Goal: Task Accomplishment & Management: Use online tool/utility

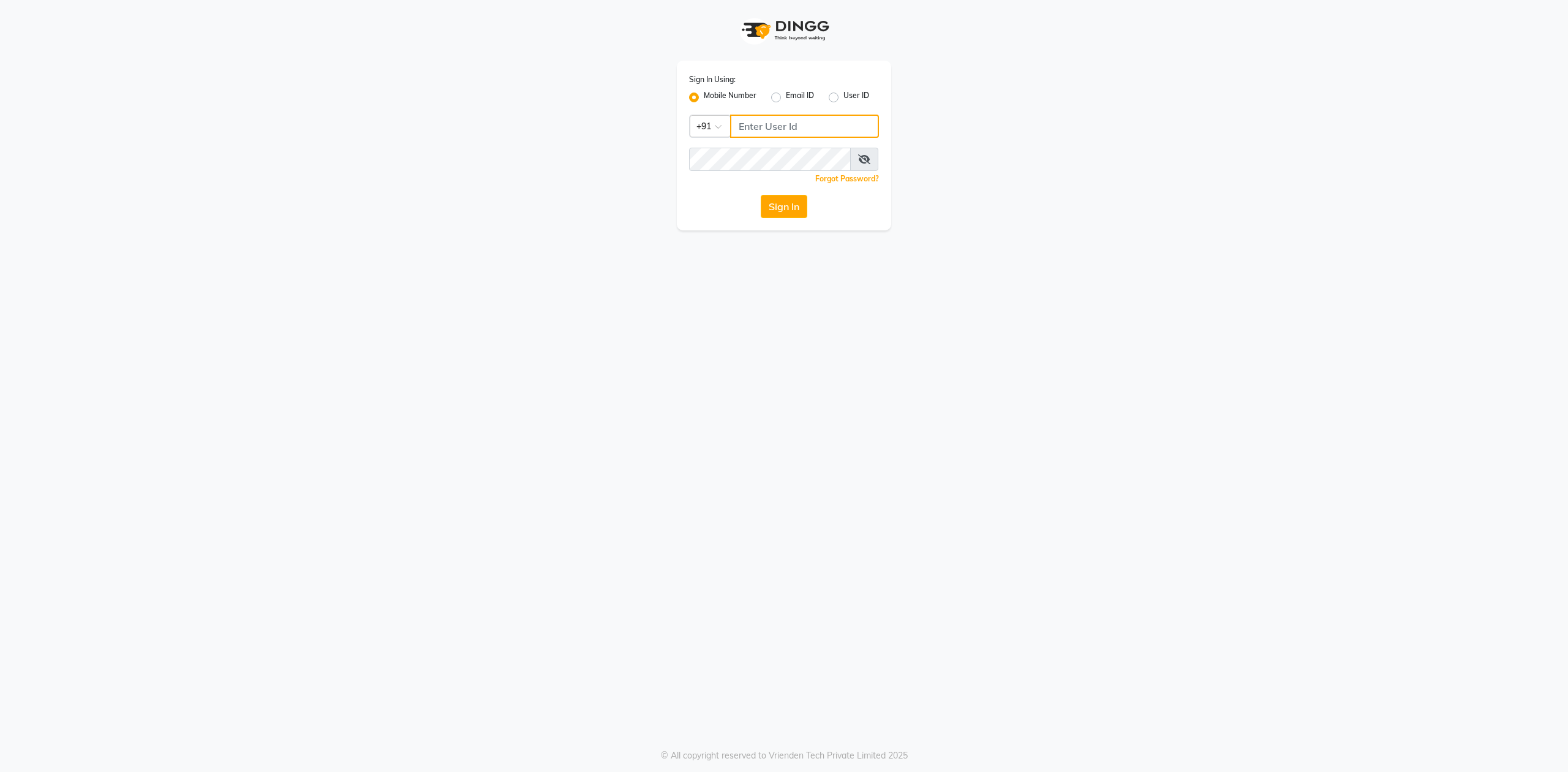
click at [803, 121] on input "Username" at bounding box center [804, 126] width 149 height 23
type input "8130700721"
click at [871, 155] on span at bounding box center [864, 159] width 28 height 23
click at [868, 155] on icon at bounding box center [864, 159] width 12 height 9
click at [761, 195] on button "Sign In" at bounding box center [784, 206] width 47 height 23
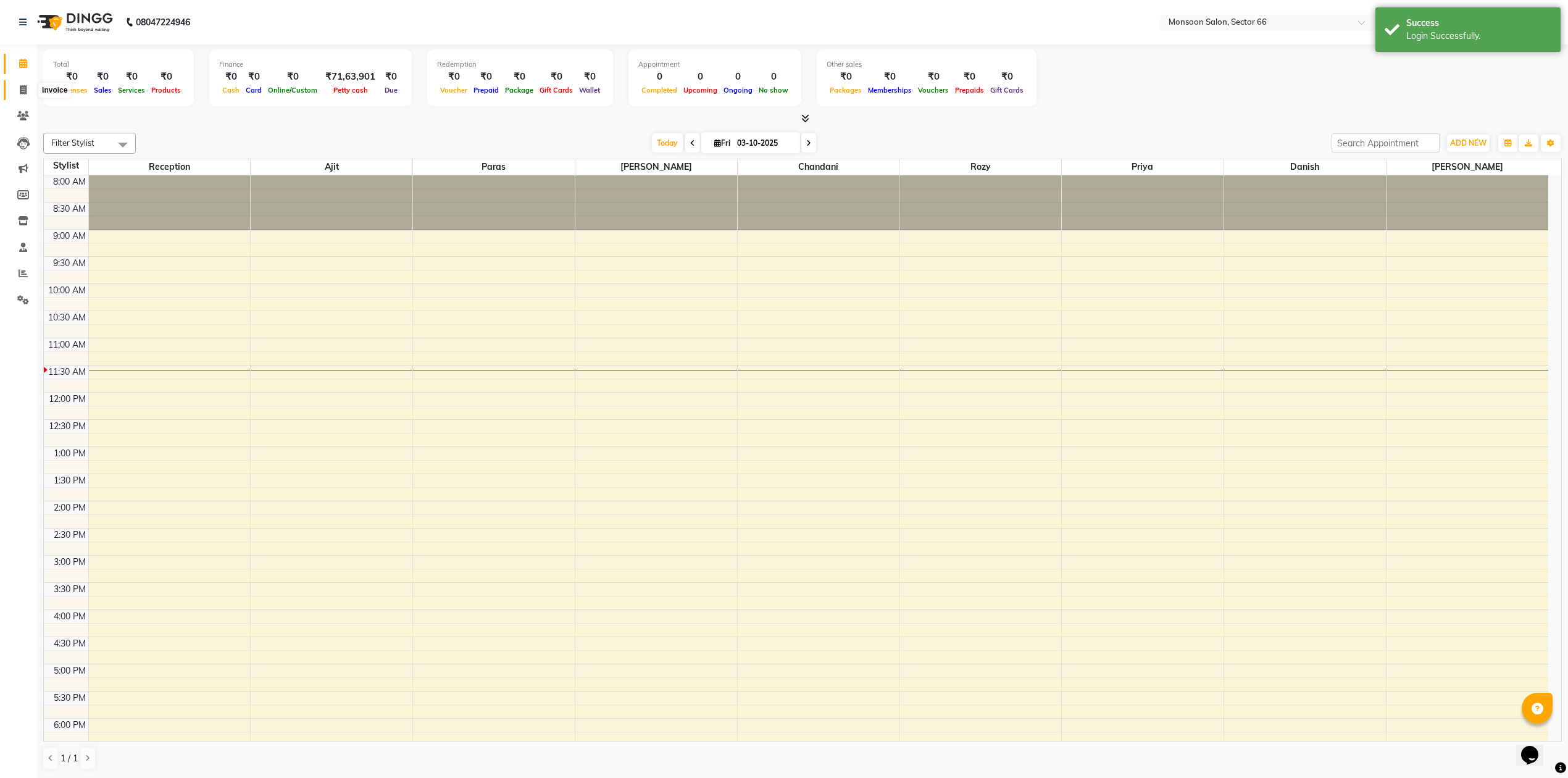
click at [25, 90] on icon at bounding box center [23, 90] width 7 height 9
select select "service"
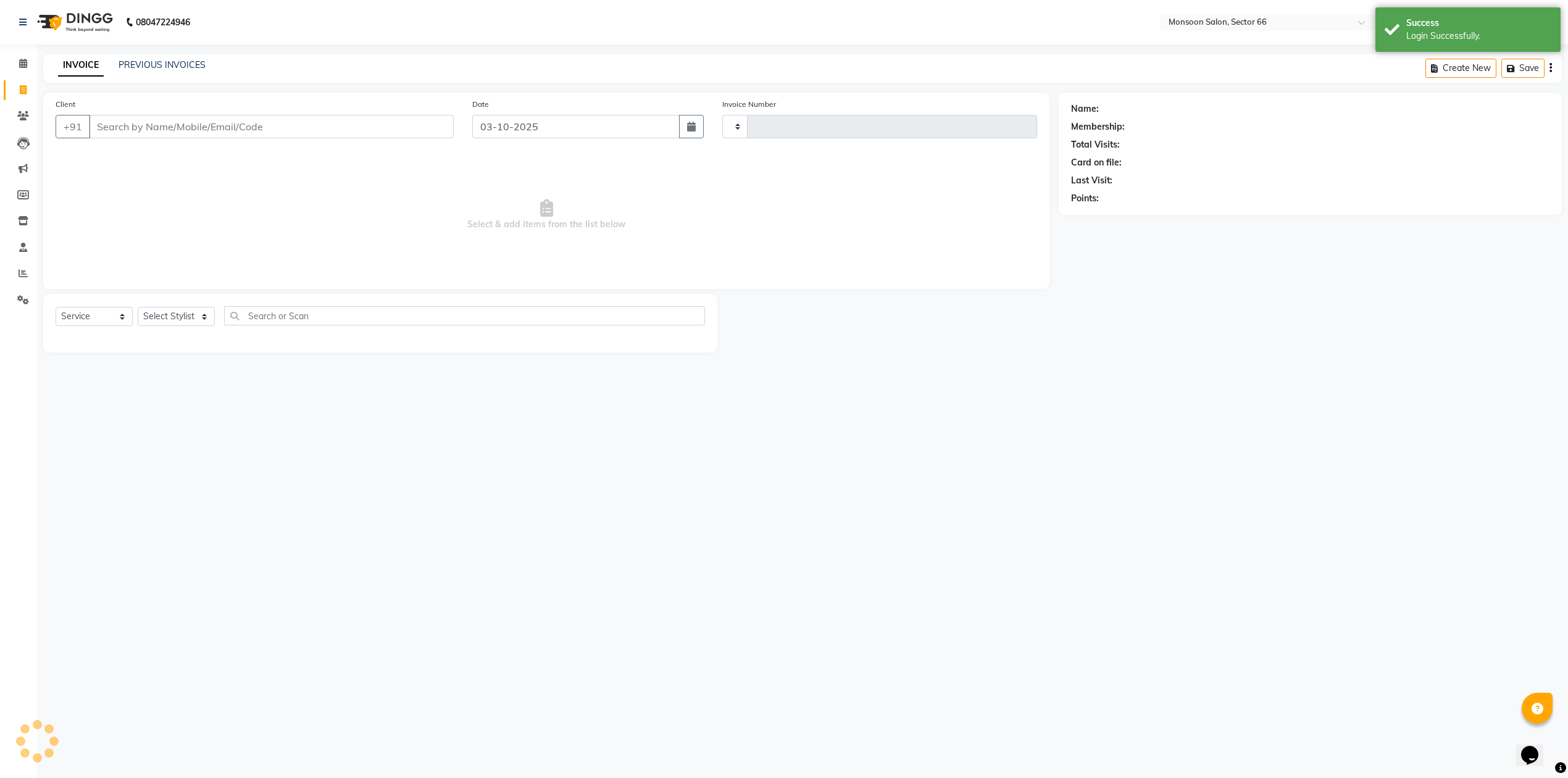
type input "1296"
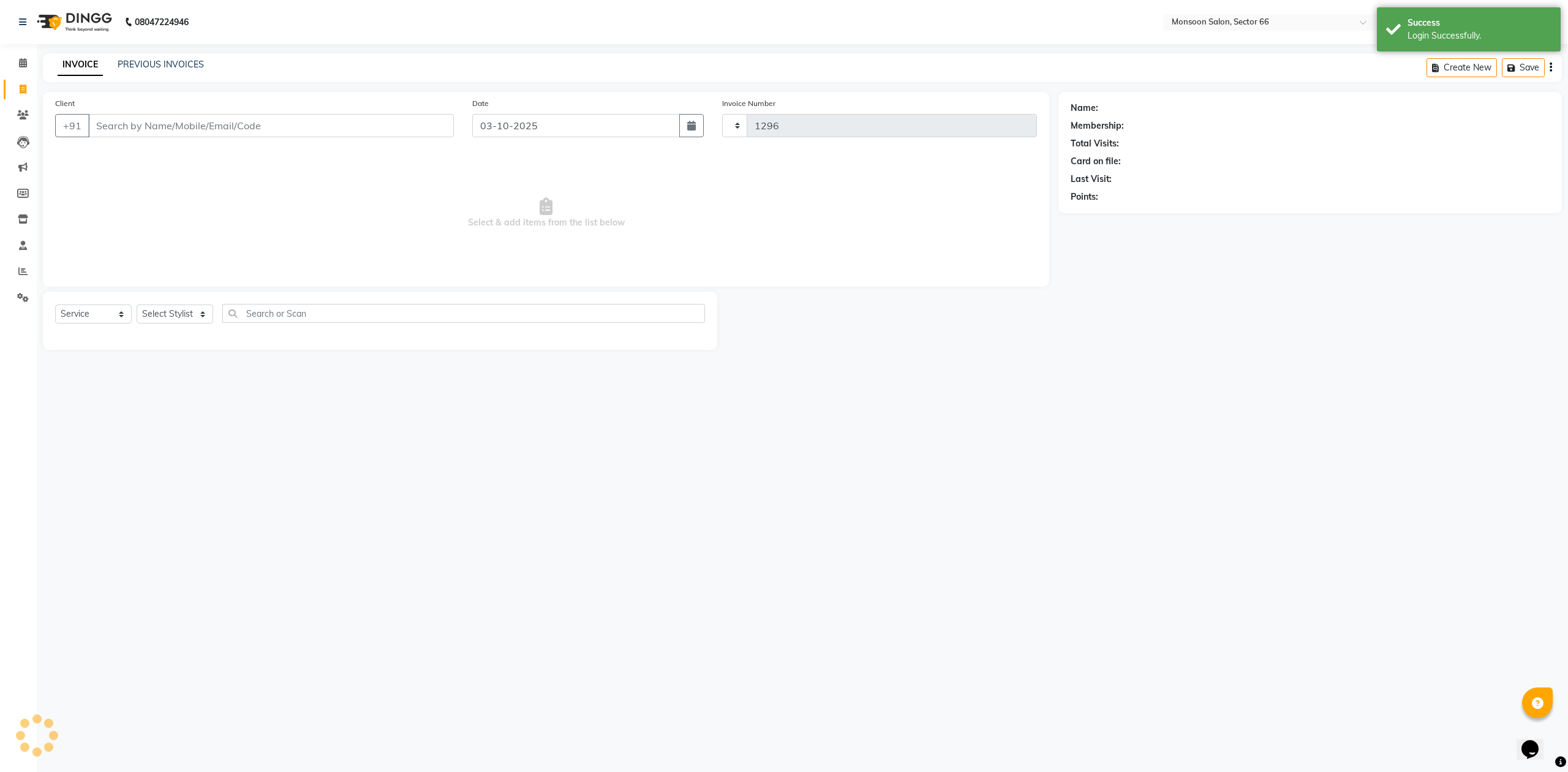
select select "3741"
click at [166, 125] on input "Client" at bounding box center [271, 125] width 365 height 23
click at [306, 122] on input "Client" at bounding box center [271, 125] width 365 height 23
